Goal: Transaction & Acquisition: Obtain resource

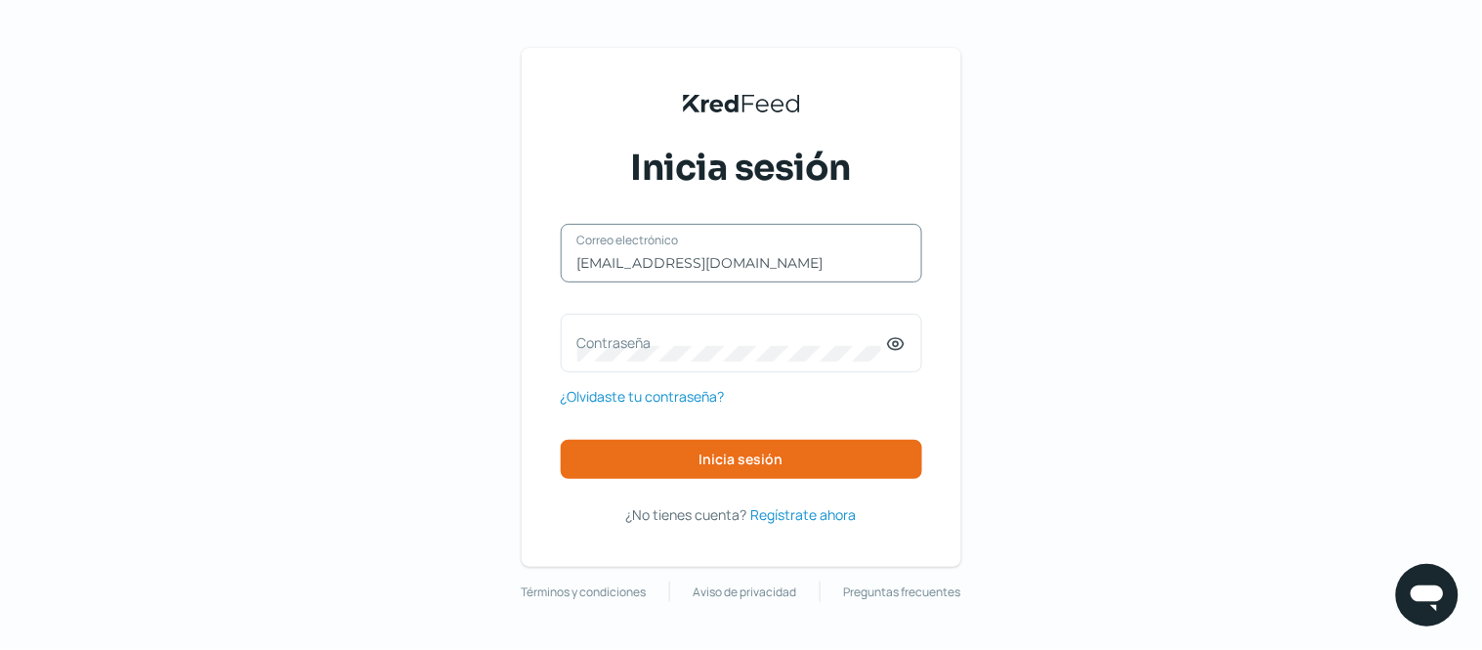
drag, startPoint x: 785, startPoint y: 271, endPoint x: 809, endPoint y: 251, distance: 31.3
click at [785, 271] on input "[EMAIL_ADDRESS][DOMAIN_NAME]" at bounding box center [742, 263] width 328 height 18
drag, startPoint x: 824, startPoint y: 261, endPoint x: 363, endPoint y: 259, distance: 461.2
click at [363, 259] on div "KredFeed's Black Logo Inicia sesión [EMAIL_ADDRESS][DOMAIN_NAME] Correo electró…" at bounding box center [741, 325] width 1482 height 650
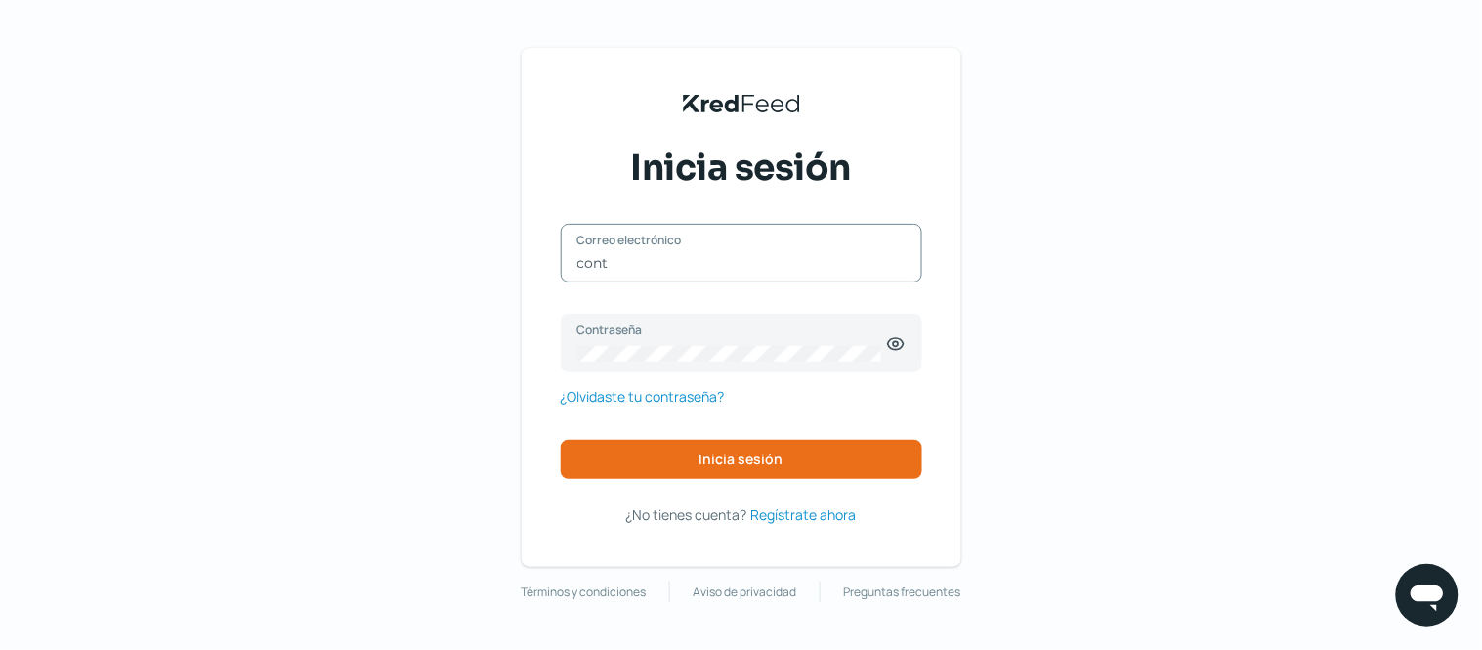
type input "[EMAIL_ADDRESS][DOMAIN_NAME]"
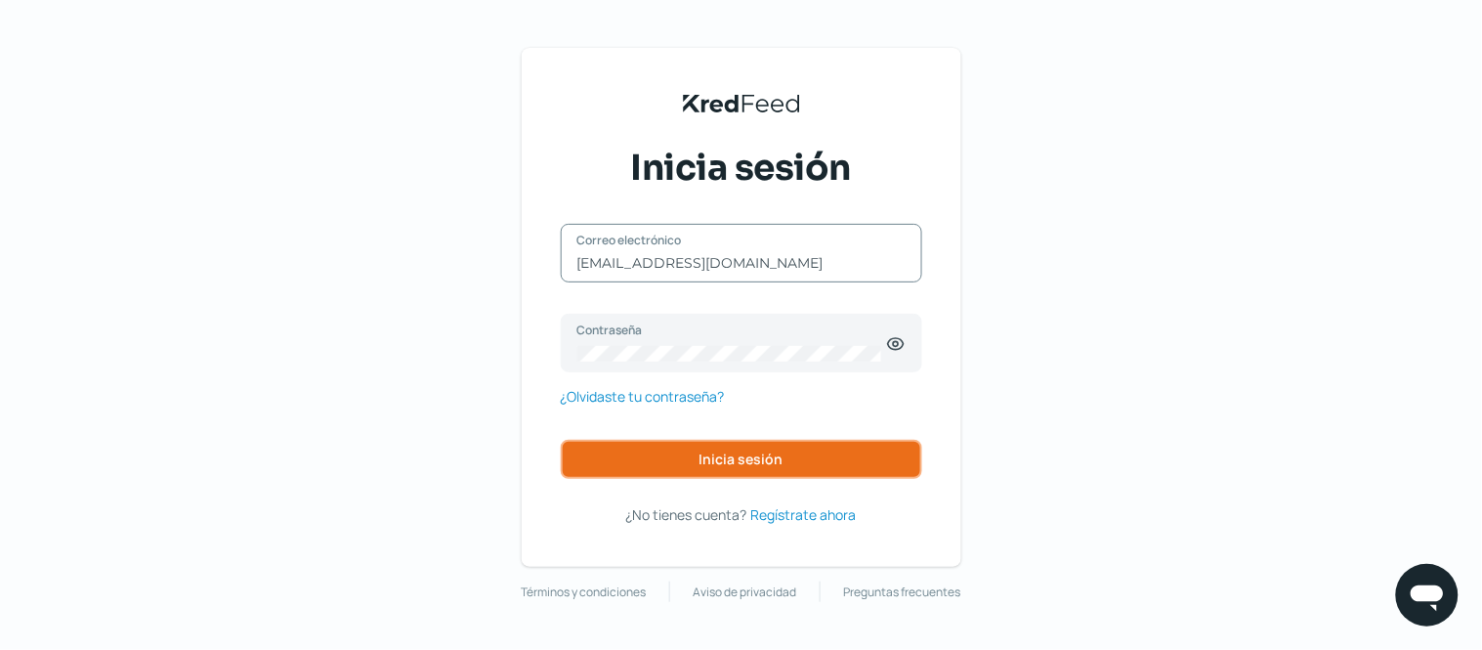
click at [692, 465] on button "Inicia sesión" at bounding box center [742, 459] width 362 height 39
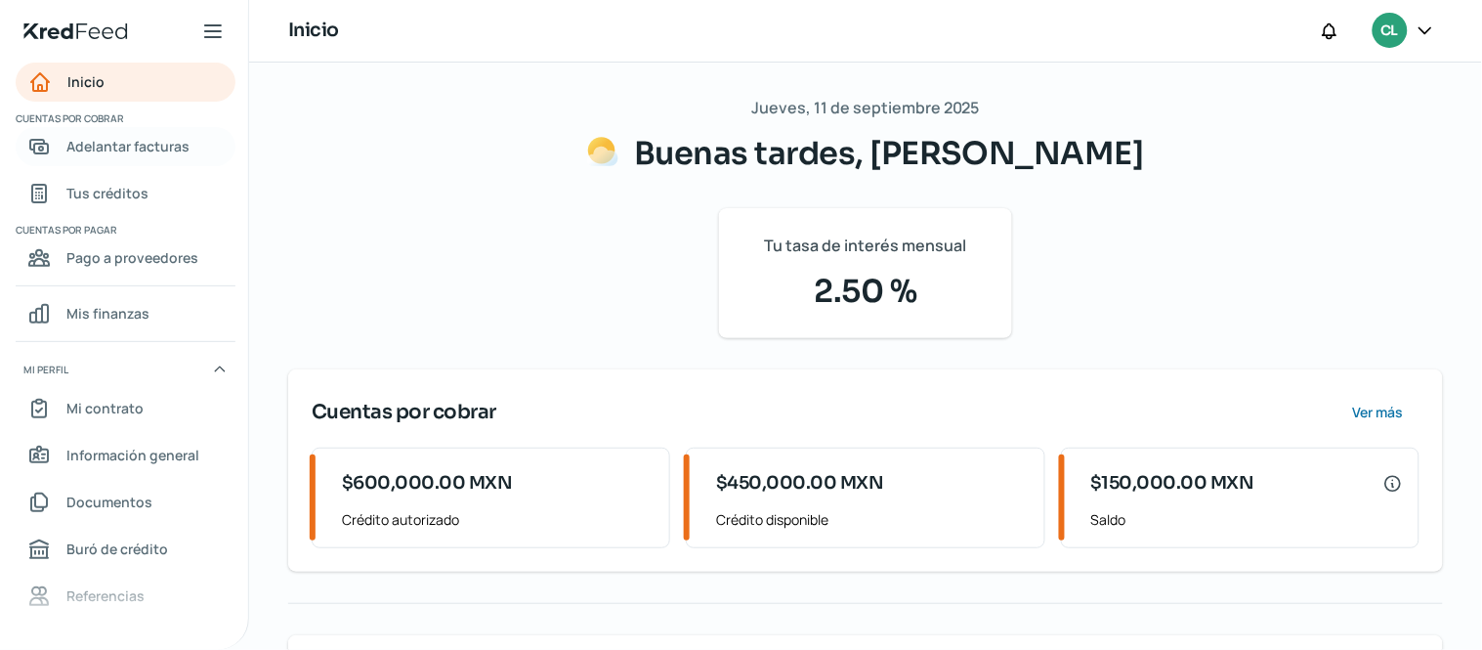
click at [132, 148] on span "Adelantar facturas" at bounding box center [127, 146] width 123 height 24
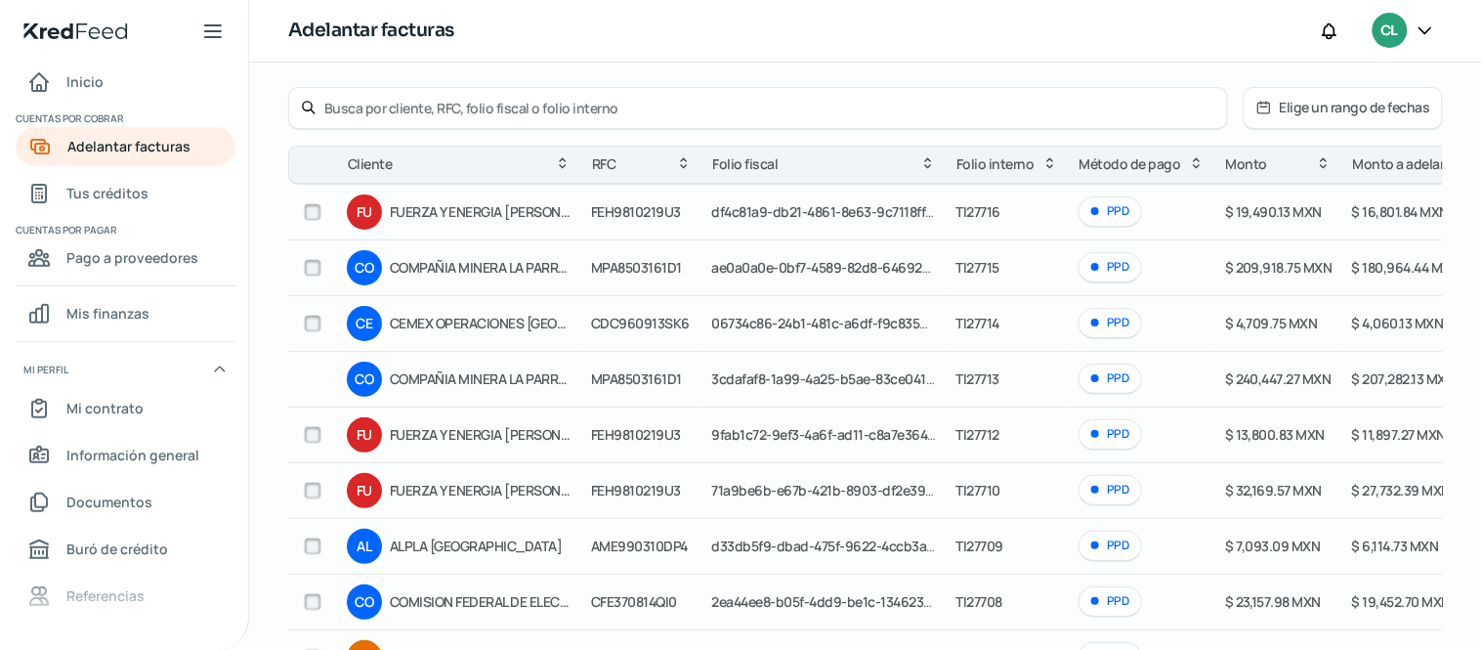
scroll to position [108, 0]
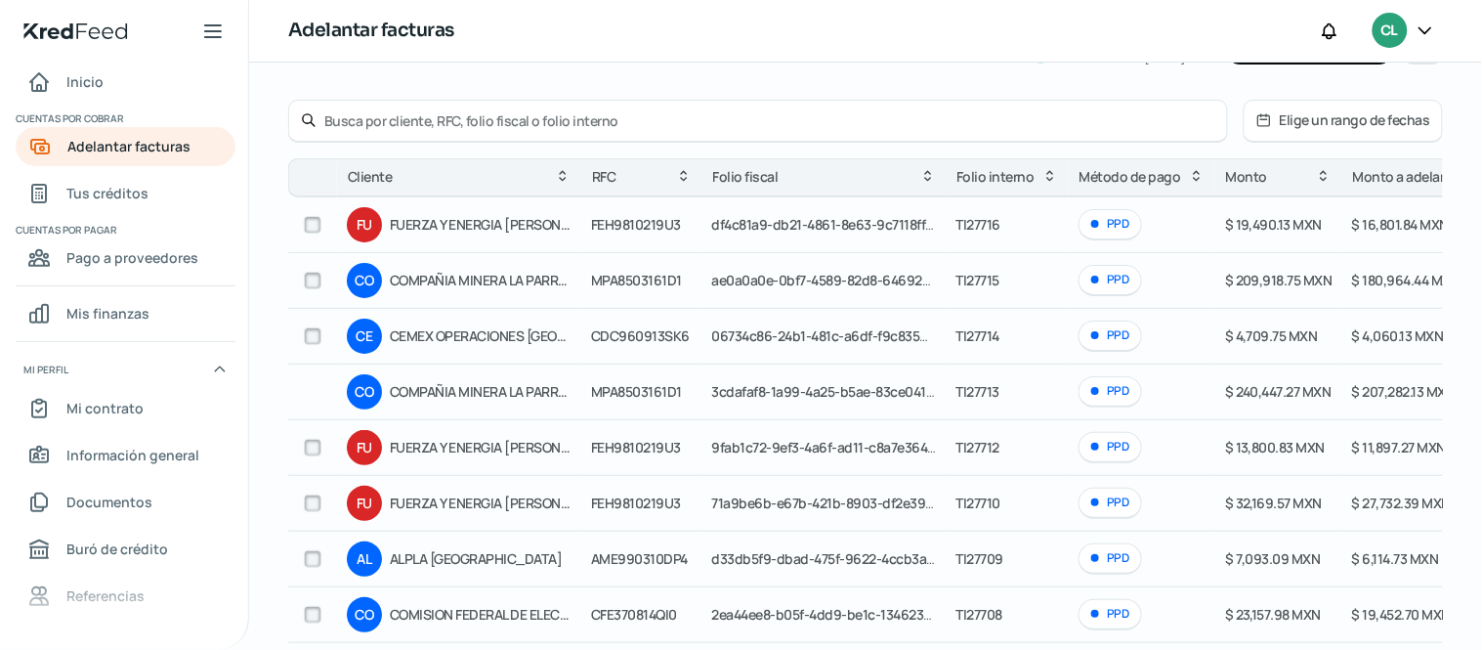
click at [314, 285] on input "checkbox" at bounding box center [313, 281] width 18 height 18
checkbox input "true"
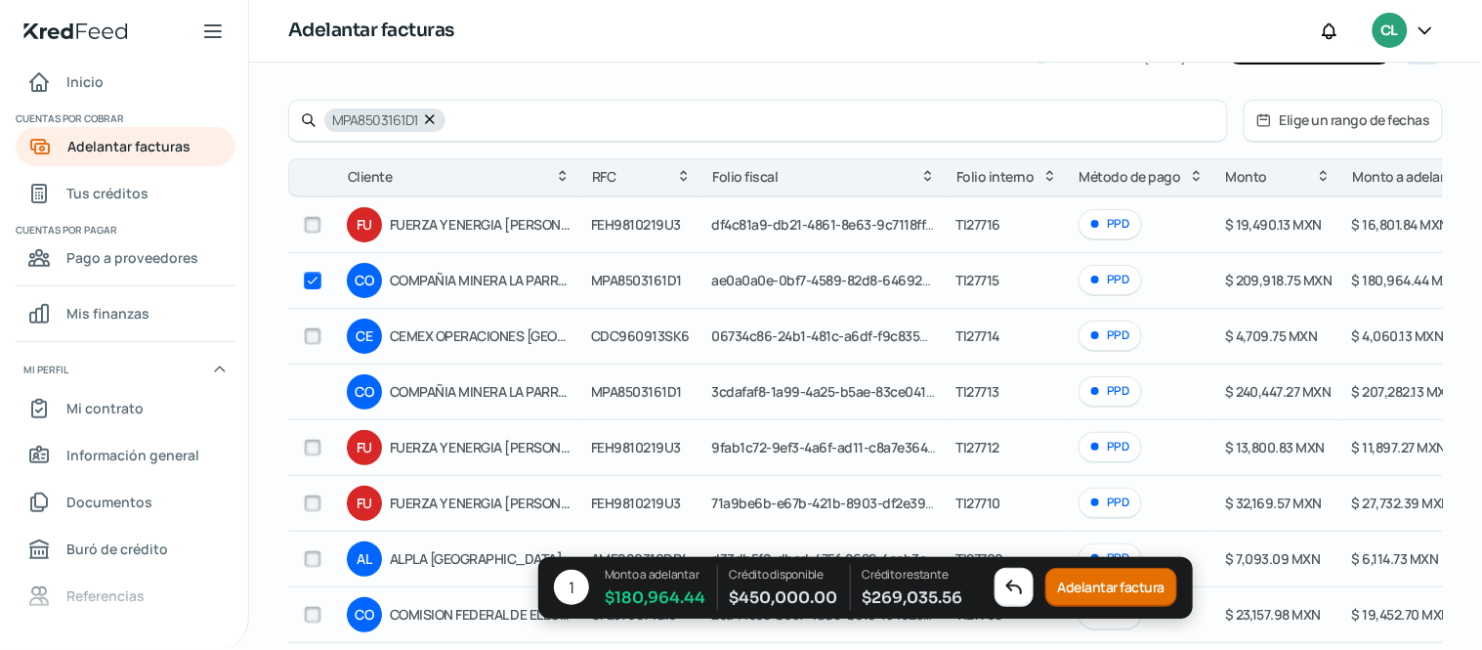
click at [1119, 589] on button "Adelantar factura" at bounding box center [1112, 588] width 133 height 39
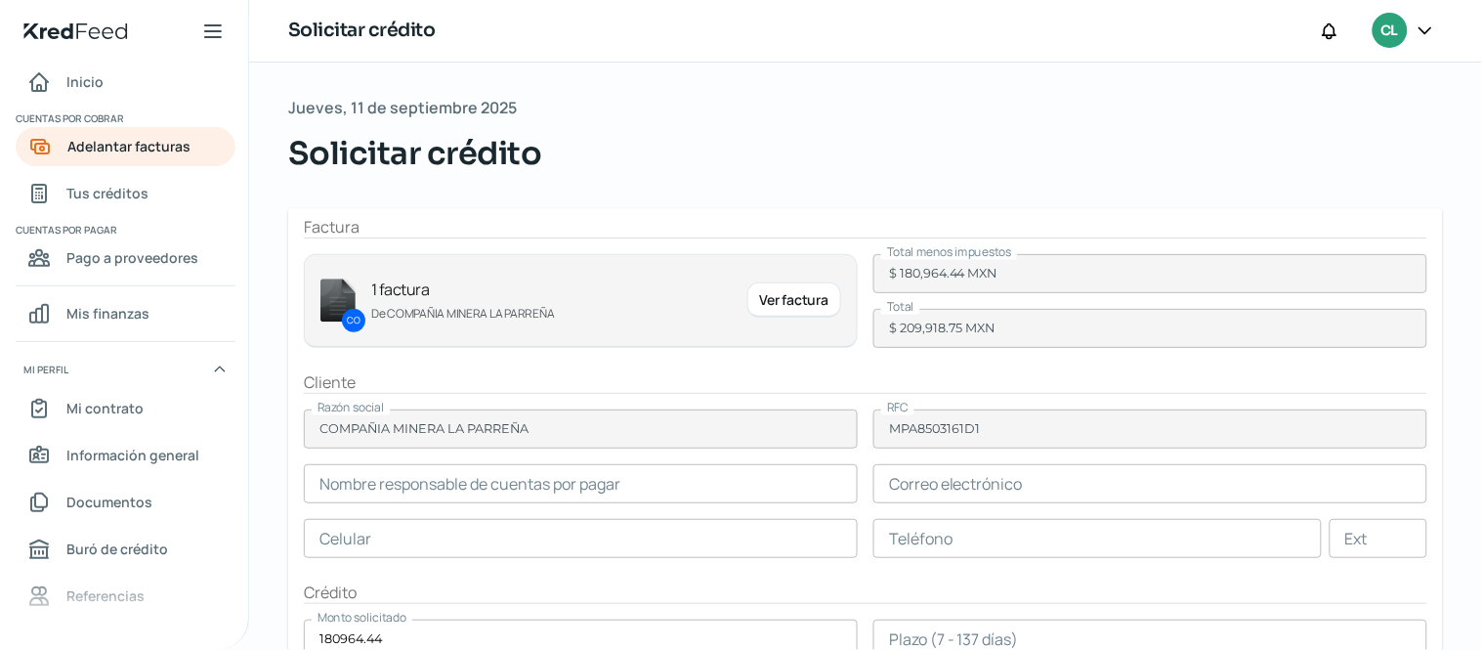
type input "[PERSON_NAME]"
type input "[EMAIL_ADDRESS][DOMAIN_NAME]"
type input "87 - [DATE] - 3300"
type input "3673"
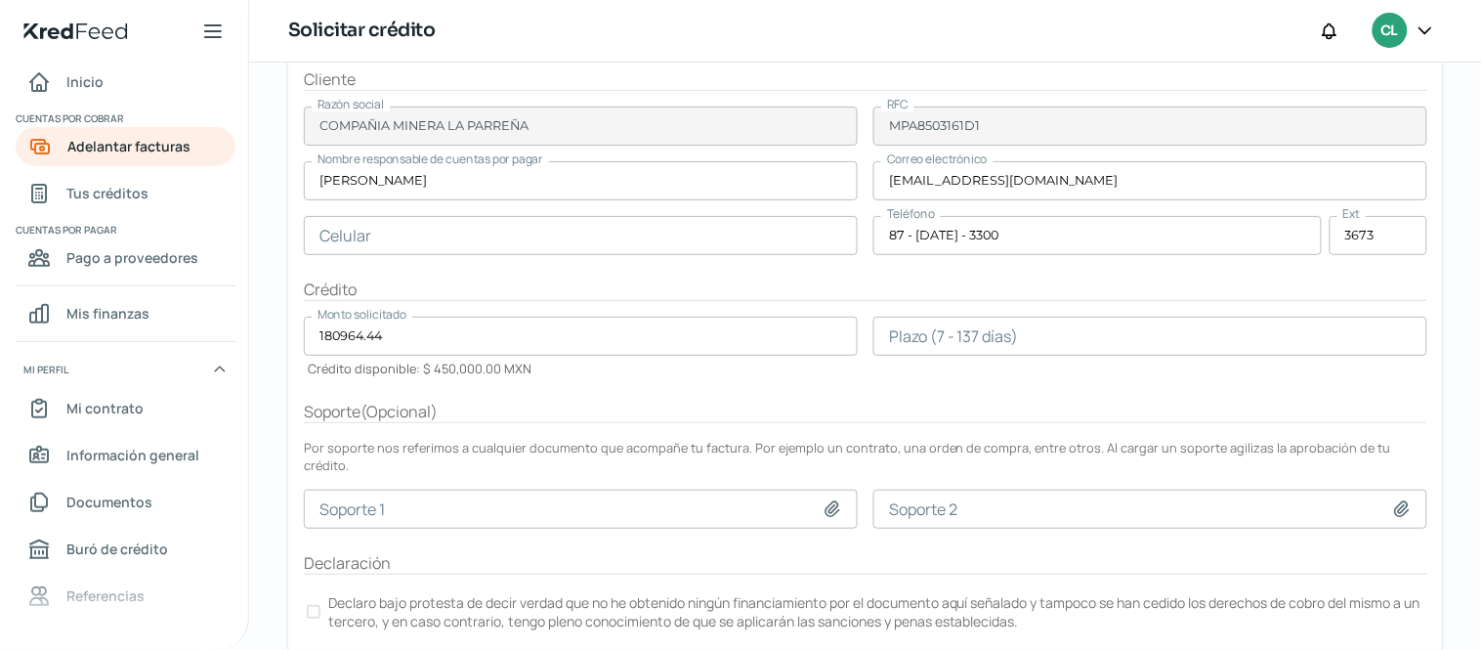
scroll to position [325, 0]
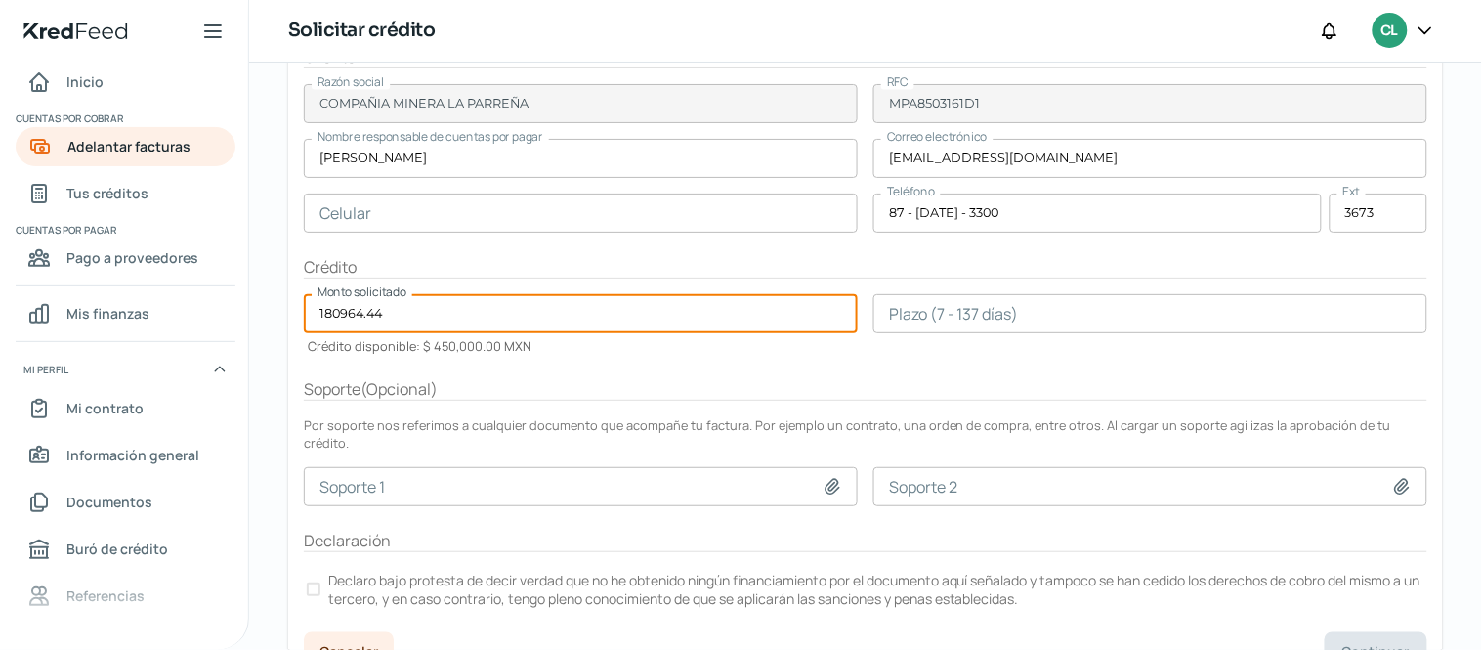
drag, startPoint x: 455, startPoint y: 307, endPoint x: 232, endPoint y: 300, distance: 223.9
click at [232, 300] on div "Inicio | KredFeed Inicio Cuentas por cobrar Adelantar facturas Tus créditos Cue…" at bounding box center [741, 325] width 1482 height 650
type input "90000"
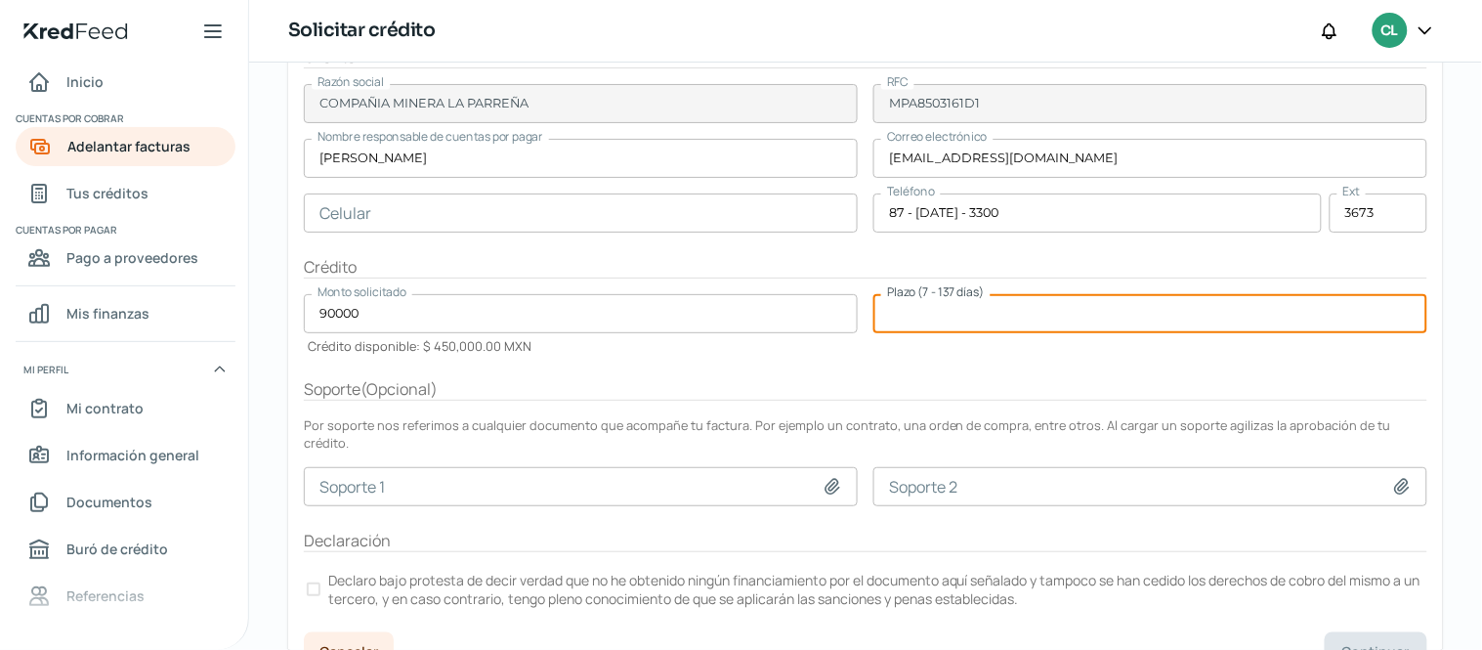
click at [963, 317] on input "number" at bounding box center [1151, 313] width 554 height 39
type input "30"
click at [960, 346] on div "Plazo (7 - 137 días) 30" at bounding box center [1151, 324] width 554 height 61
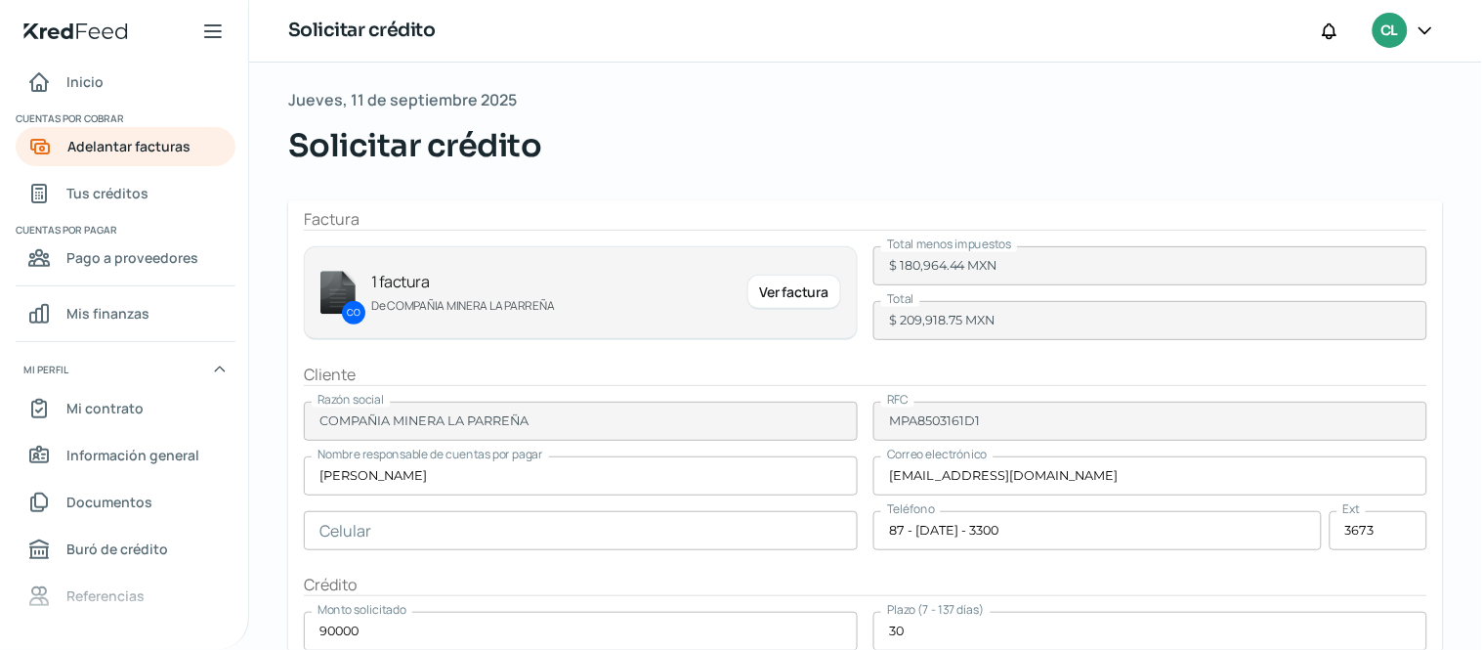
scroll to position [0, 0]
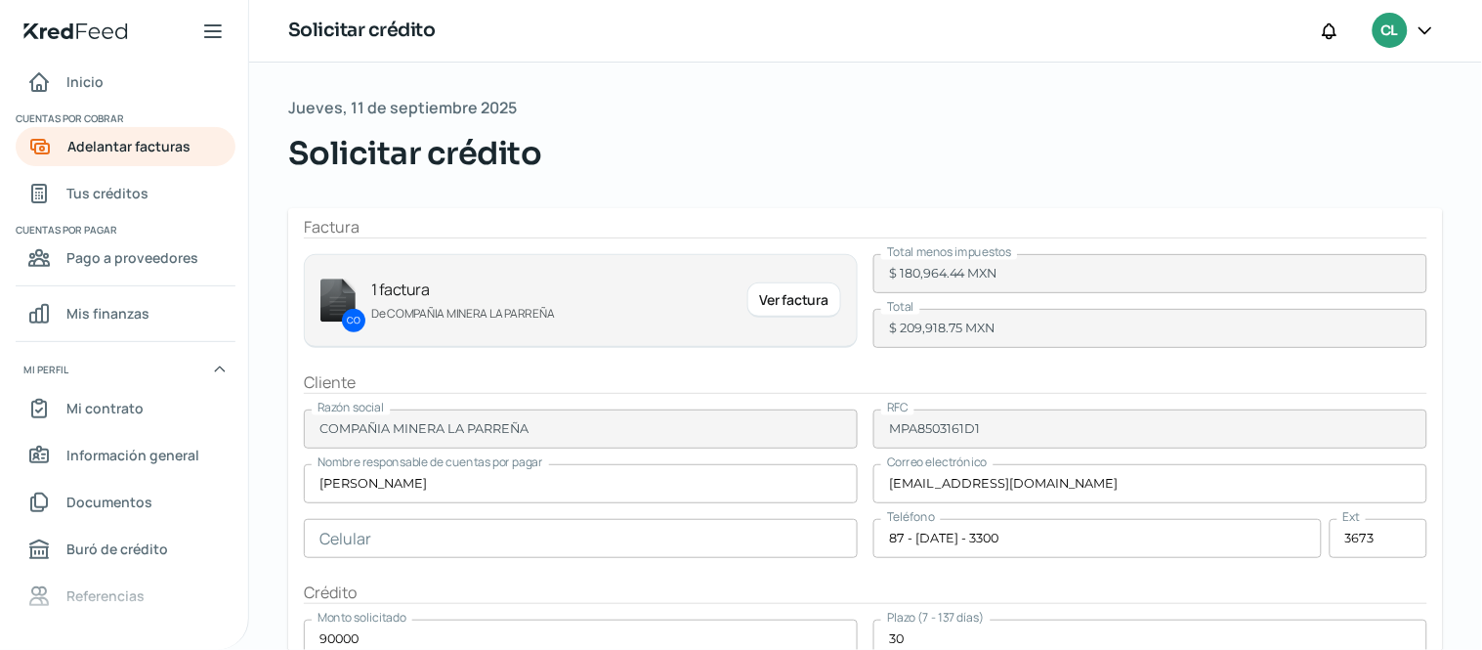
click at [794, 304] on div "Ver factura" at bounding box center [795, 299] width 94 height 35
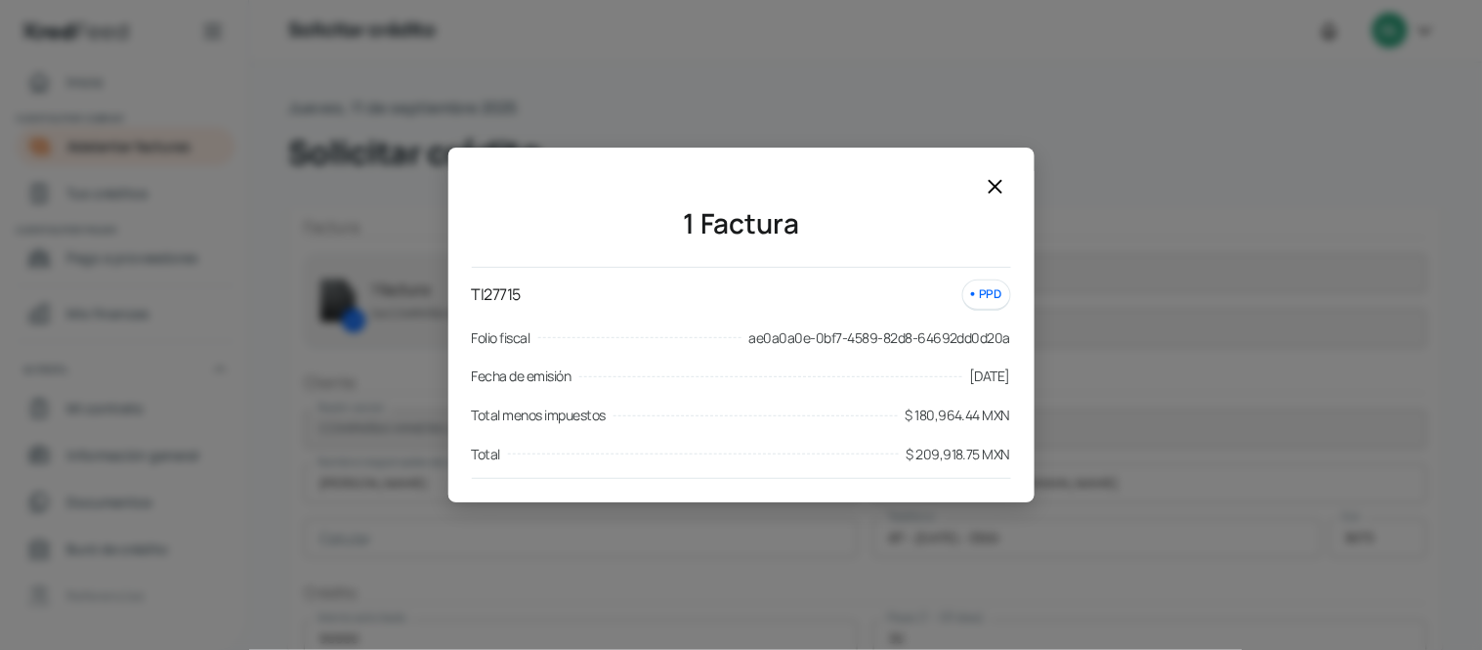
click at [1001, 184] on icon at bounding box center [995, 186] width 23 height 23
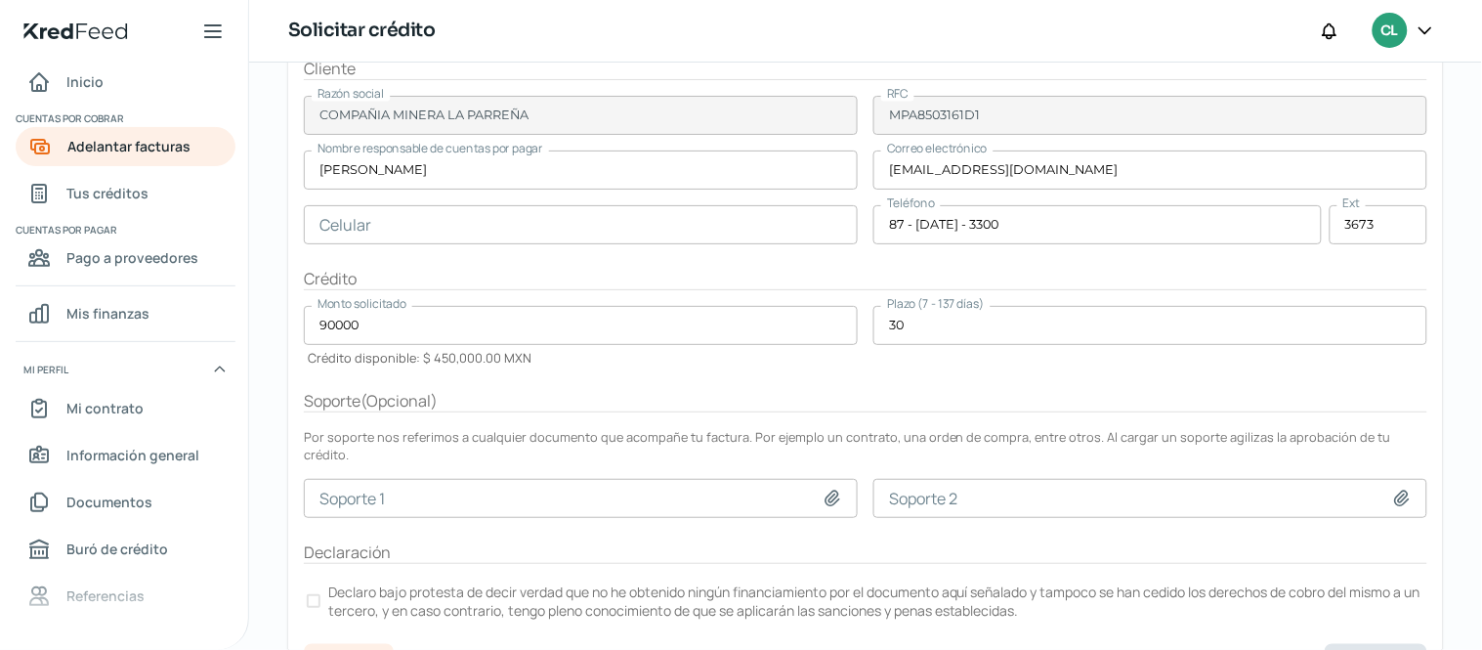
scroll to position [333, 0]
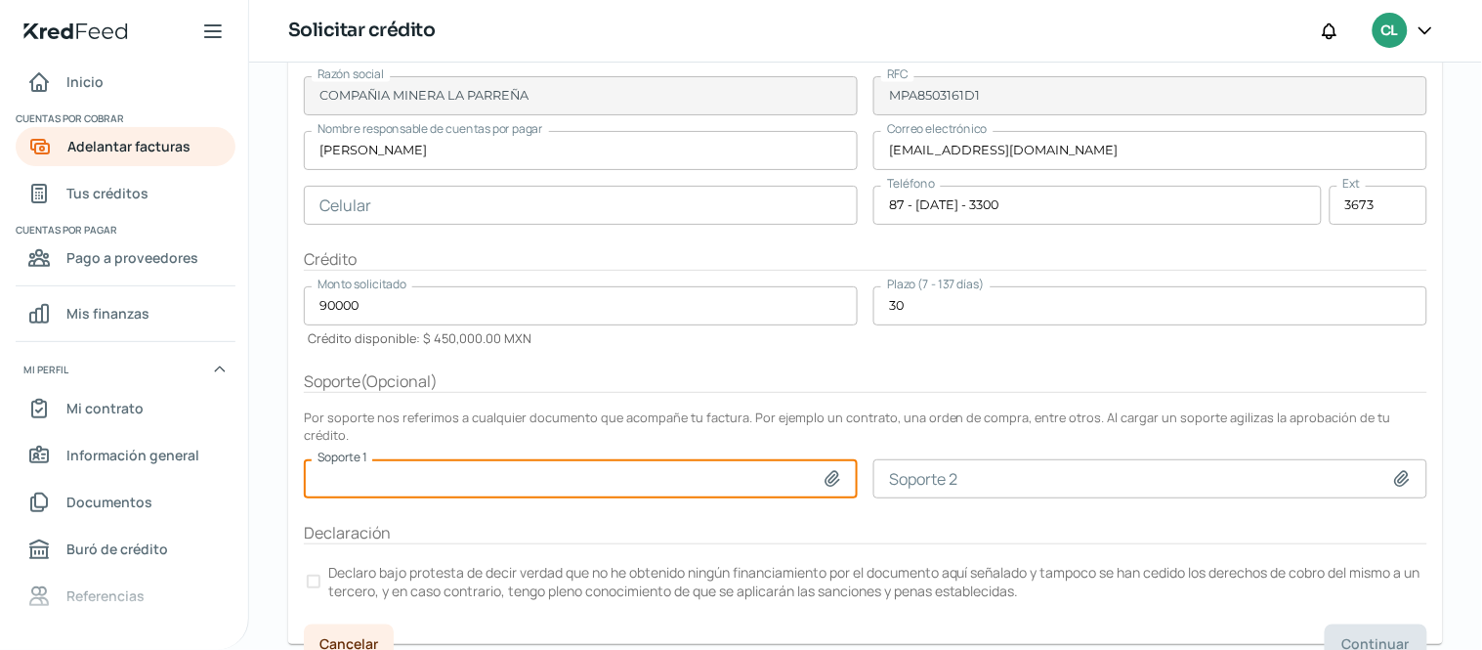
click at [836, 459] on input at bounding box center [581, 478] width 554 height 39
type input "C:\fakepath\PO_OC2080000002204_0 42kw.pdf"
type input "PO_OC2080000002204_0 42kw.pdf"
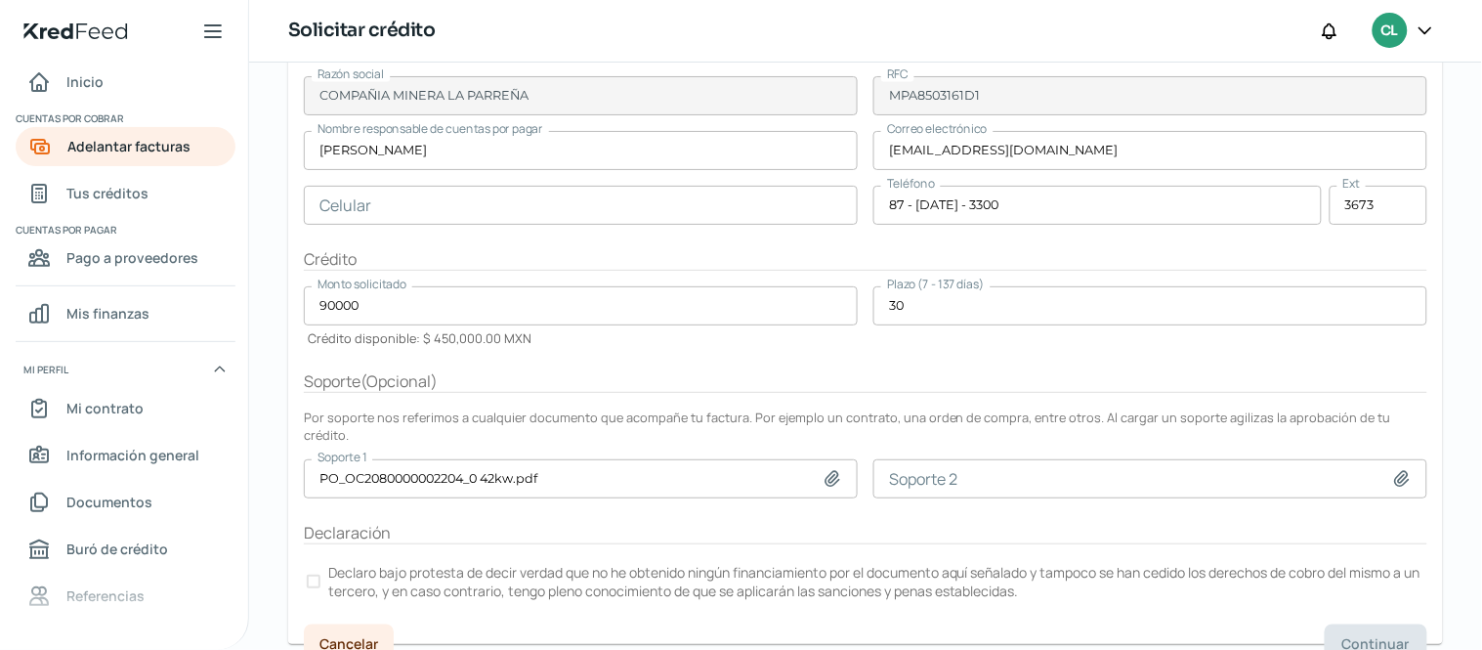
click at [318, 575] on div at bounding box center [314, 582] width 14 height 14
click at [1362, 637] on span "Continuar" at bounding box center [1376, 644] width 67 height 14
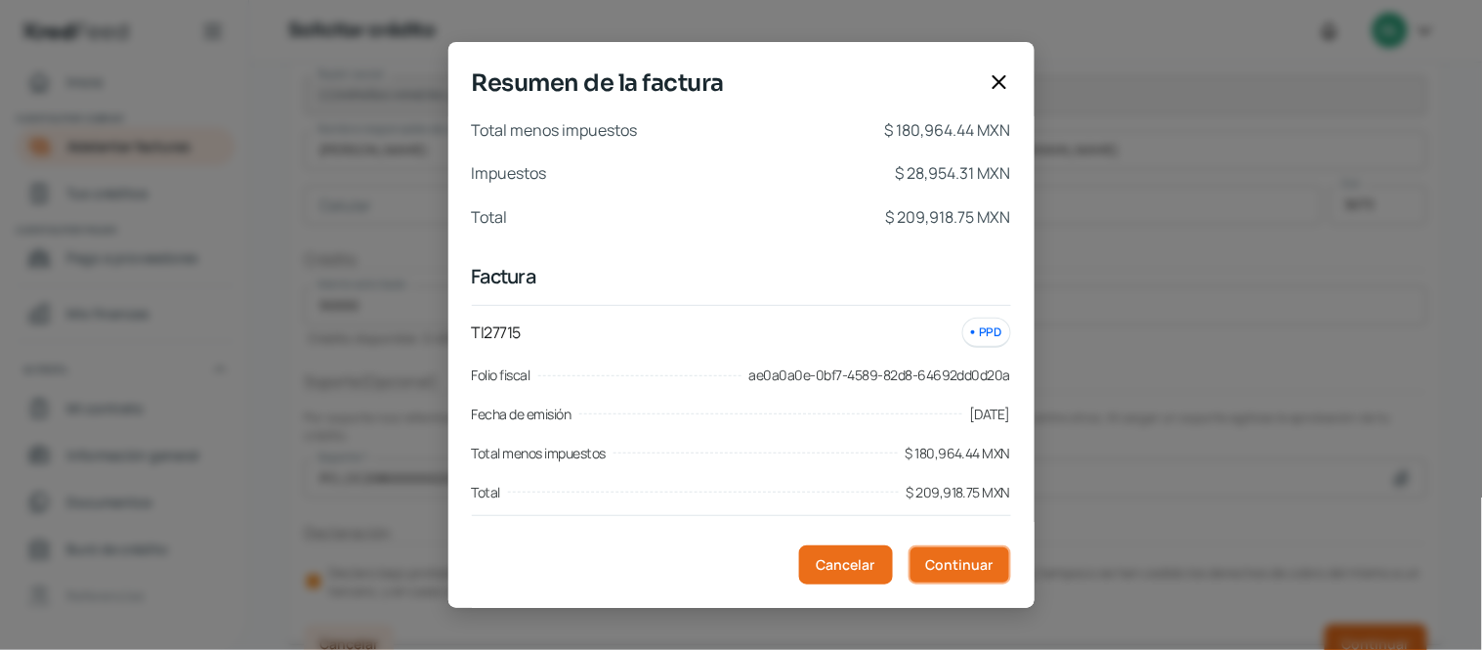
click at [972, 568] on span "Continuar" at bounding box center [959, 565] width 67 height 14
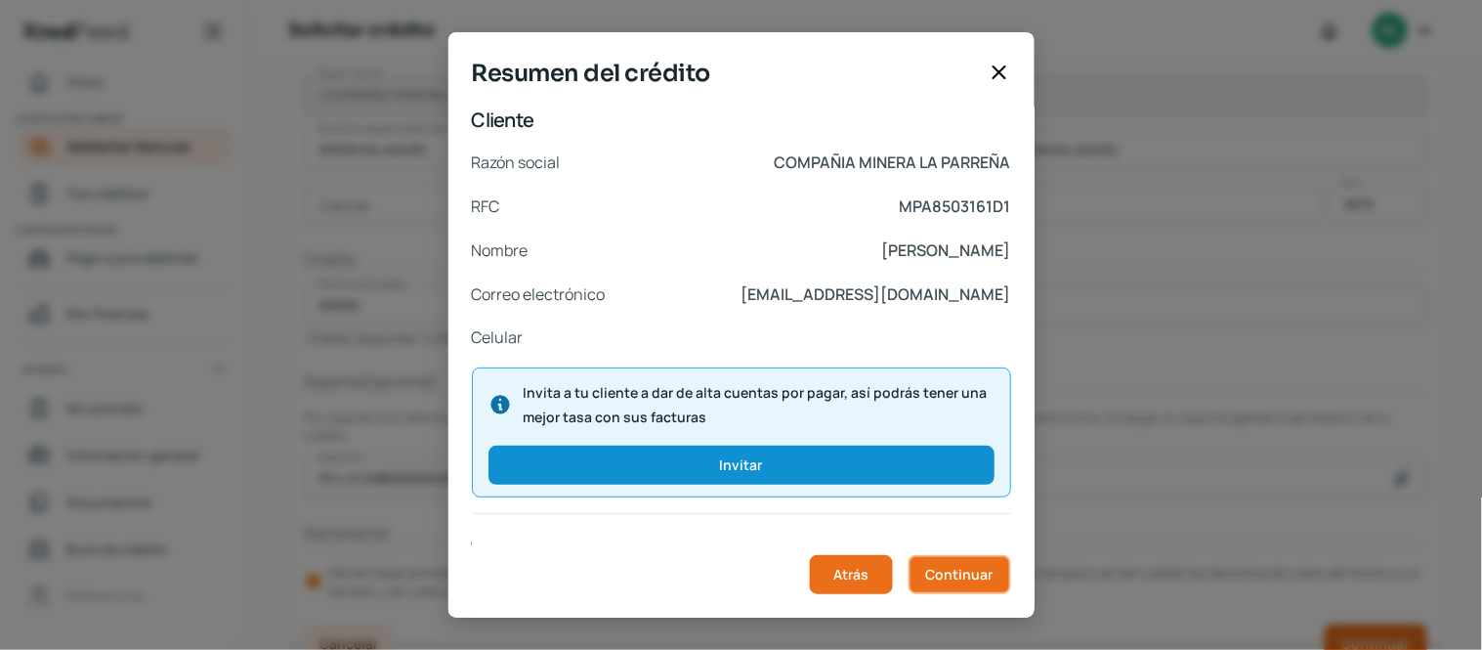
click at [974, 581] on span "Continuar" at bounding box center [959, 575] width 67 height 14
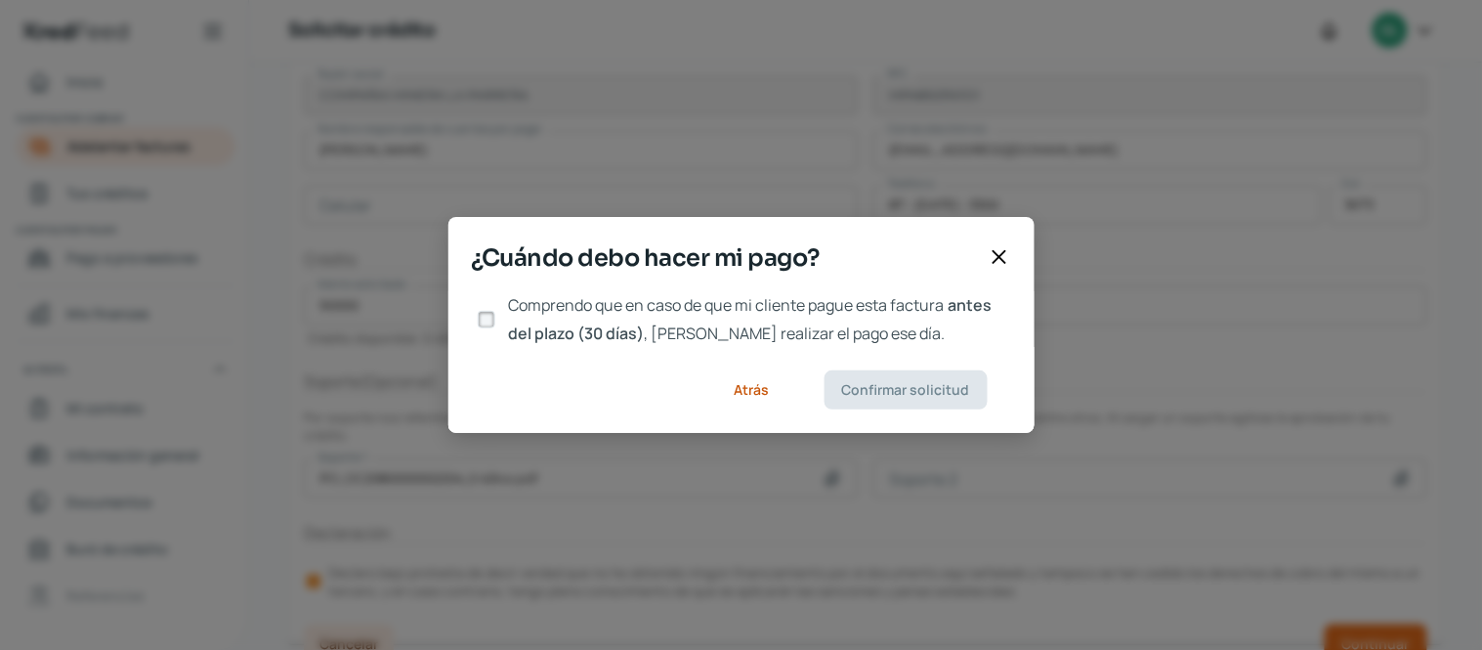
click at [480, 319] on input "Comprendo que en caso de que mi cliente pague esta factura antes del plazo (30 …" at bounding box center [487, 320] width 18 height 18
checkbox input "true"
click at [942, 392] on span "Confirmar solicitud" at bounding box center [906, 390] width 128 height 14
